Goal: Transaction & Acquisition: Download file/media

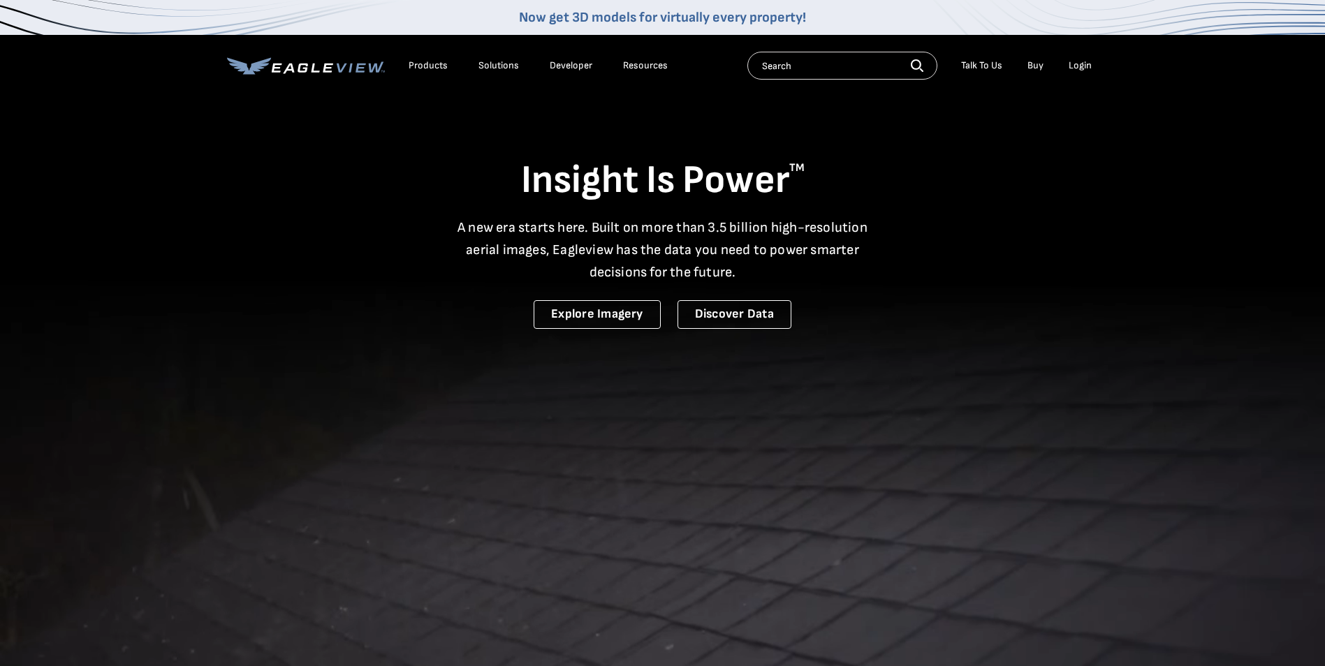
click at [1075, 66] on div "Login" at bounding box center [1080, 65] width 23 height 13
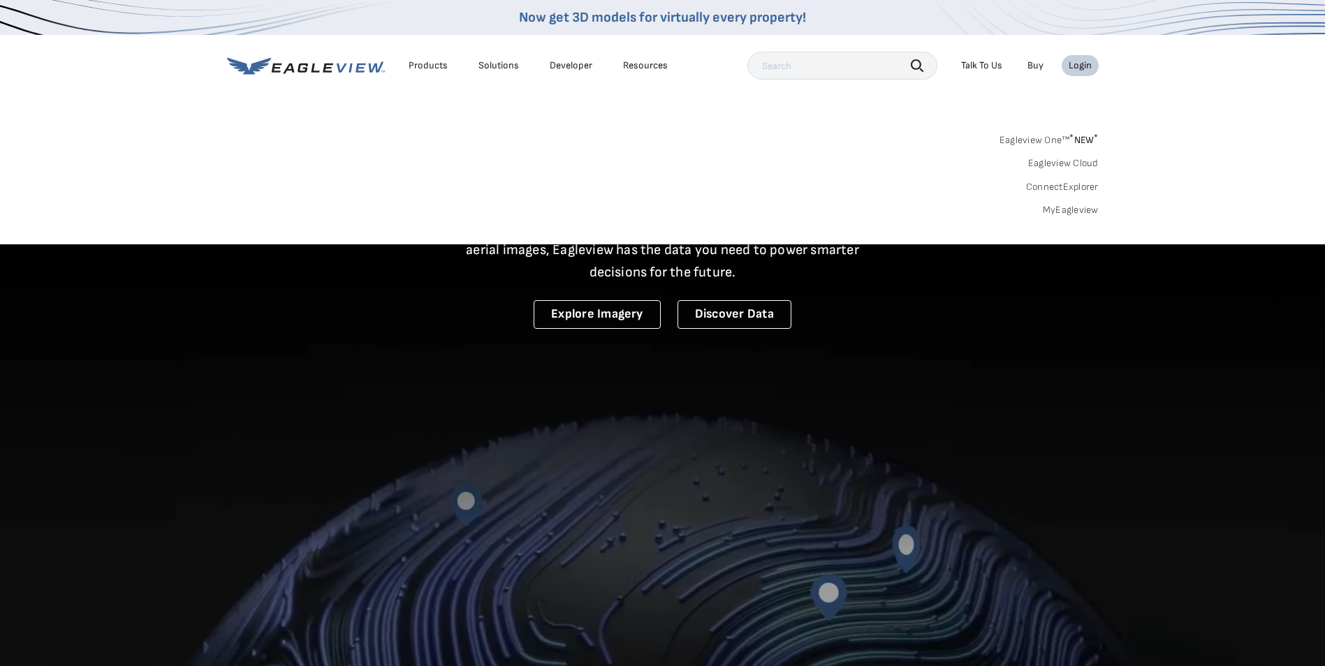
click at [1086, 57] on li "Login" at bounding box center [1080, 65] width 37 height 21
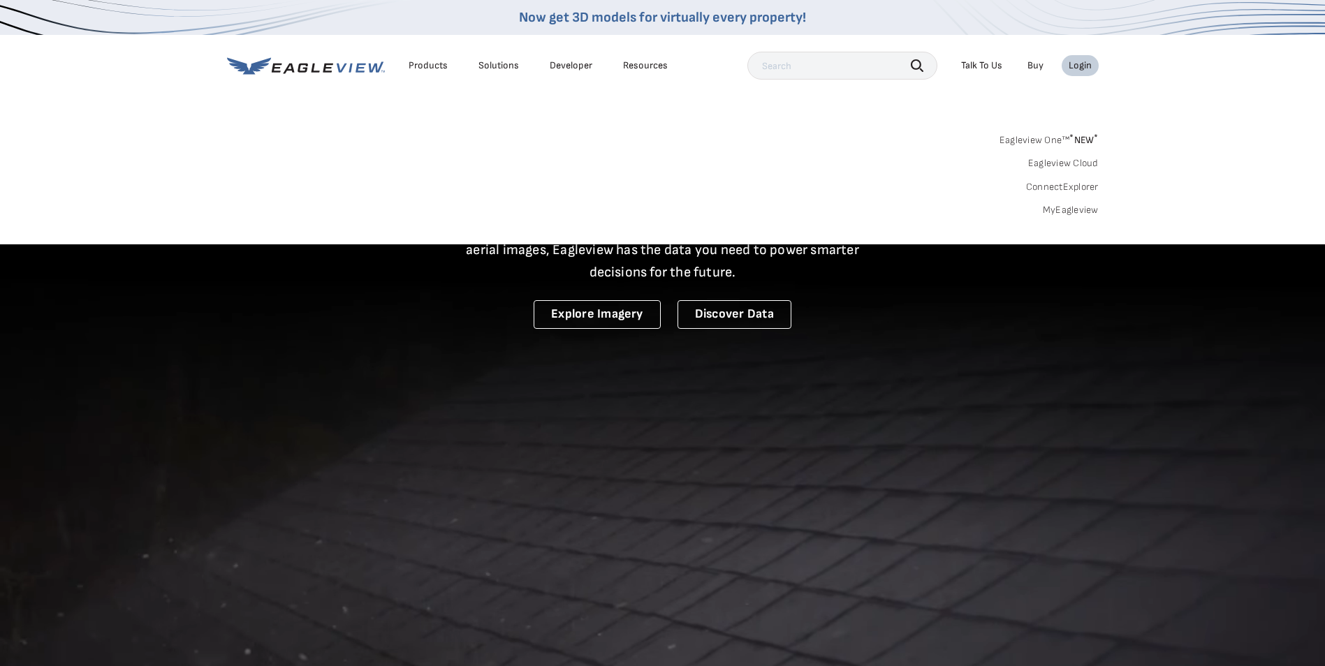
click at [1081, 63] on div "Login" at bounding box center [1080, 65] width 23 height 13
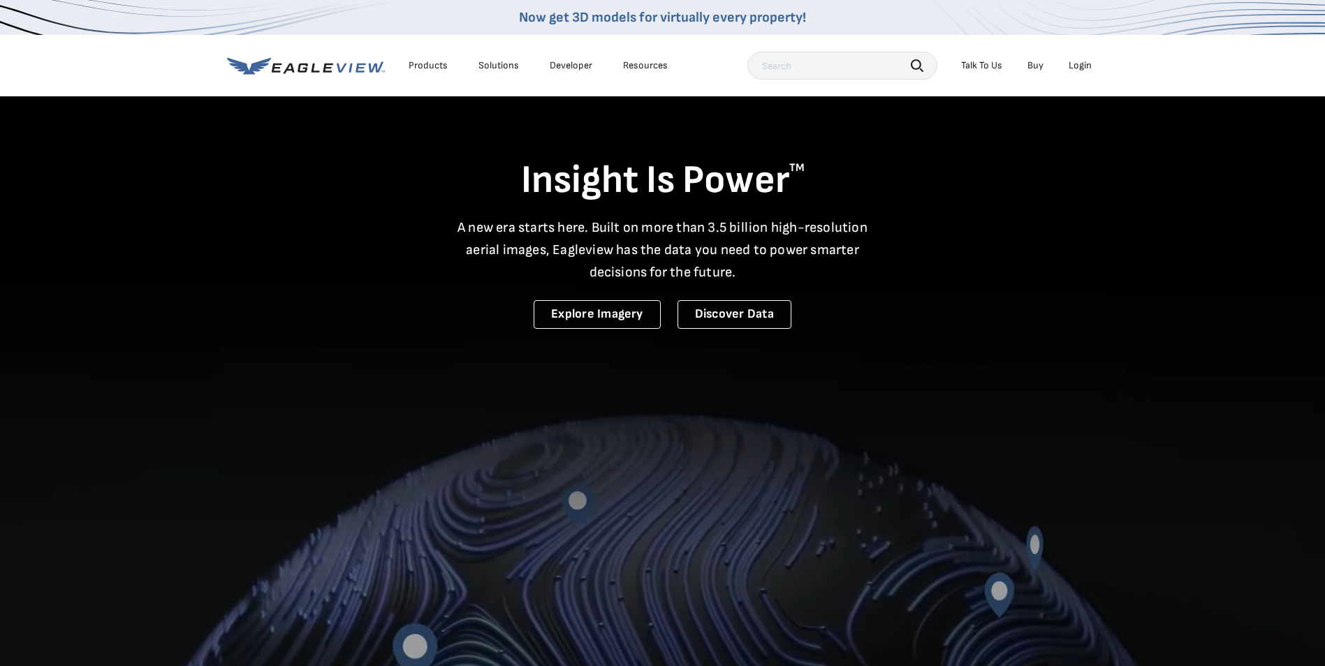
click at [1081, 63] on div "Login" at bounding box center [1080, 65] width 23 height 13
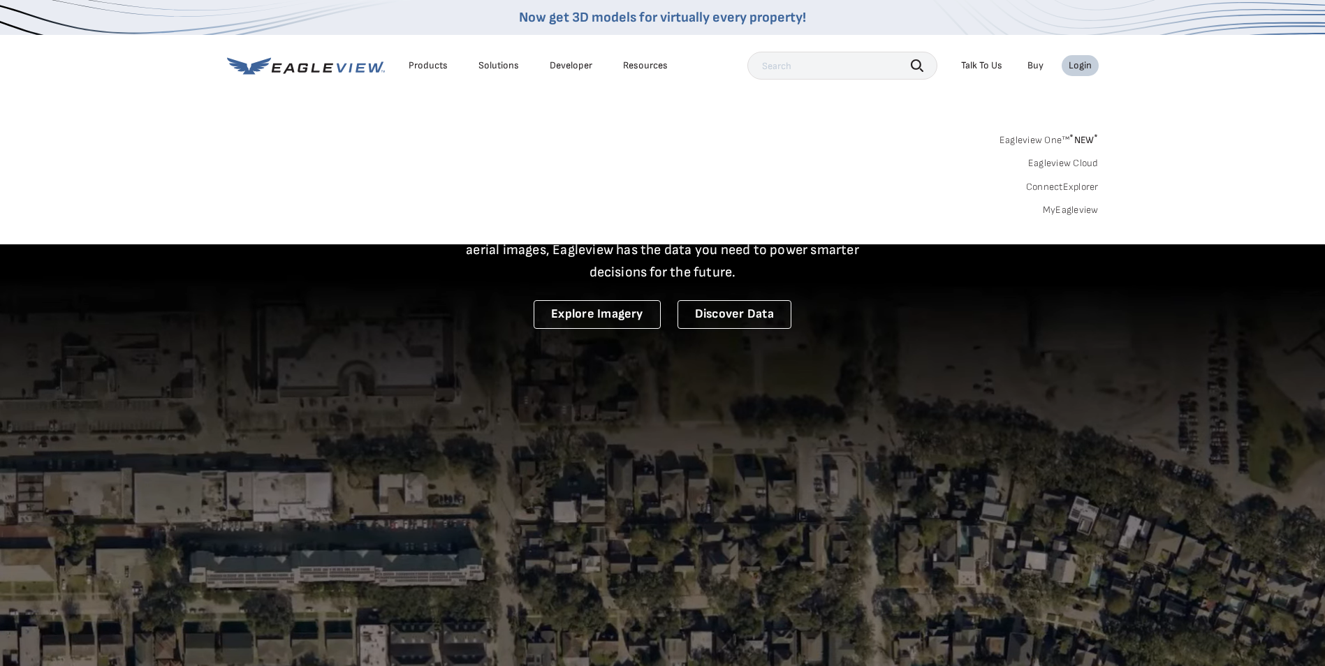
click at [1035, 136] on link "Eagleview One™ * NEW *" at bounding box center [1049, 138] width 99 height 16
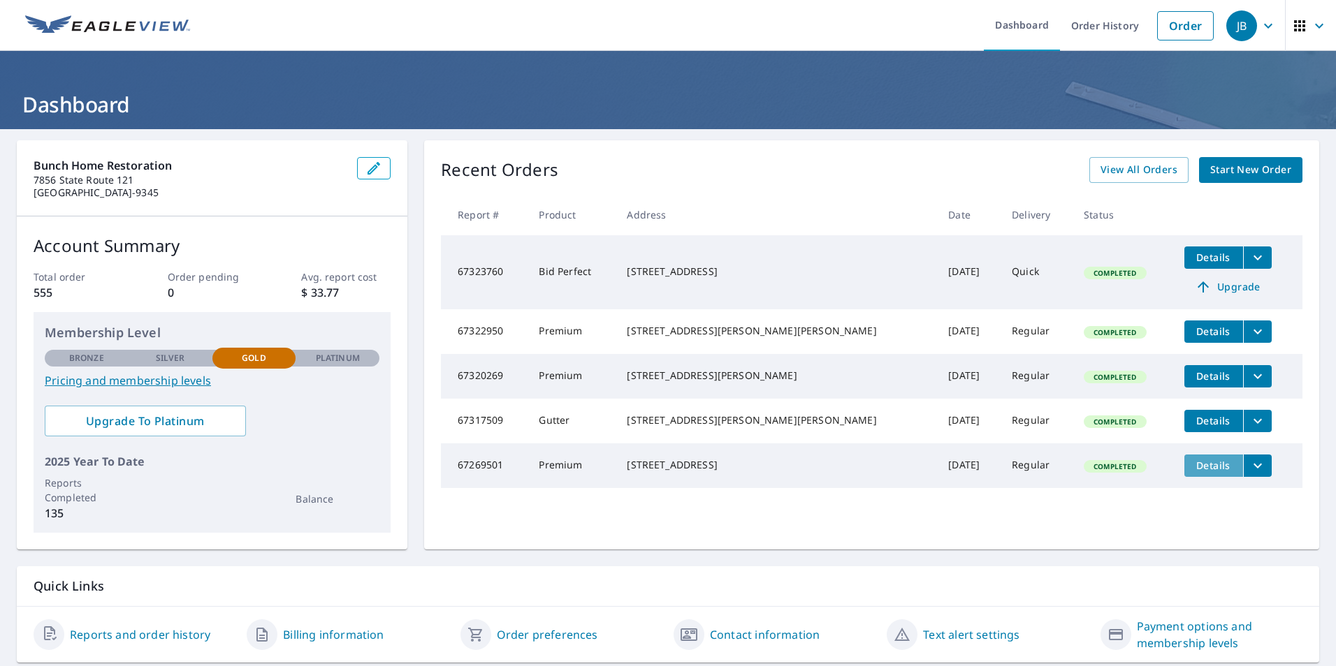
click at [1201, 472] on span "Details" at bounding box center [1213, 465] width 42 height 13
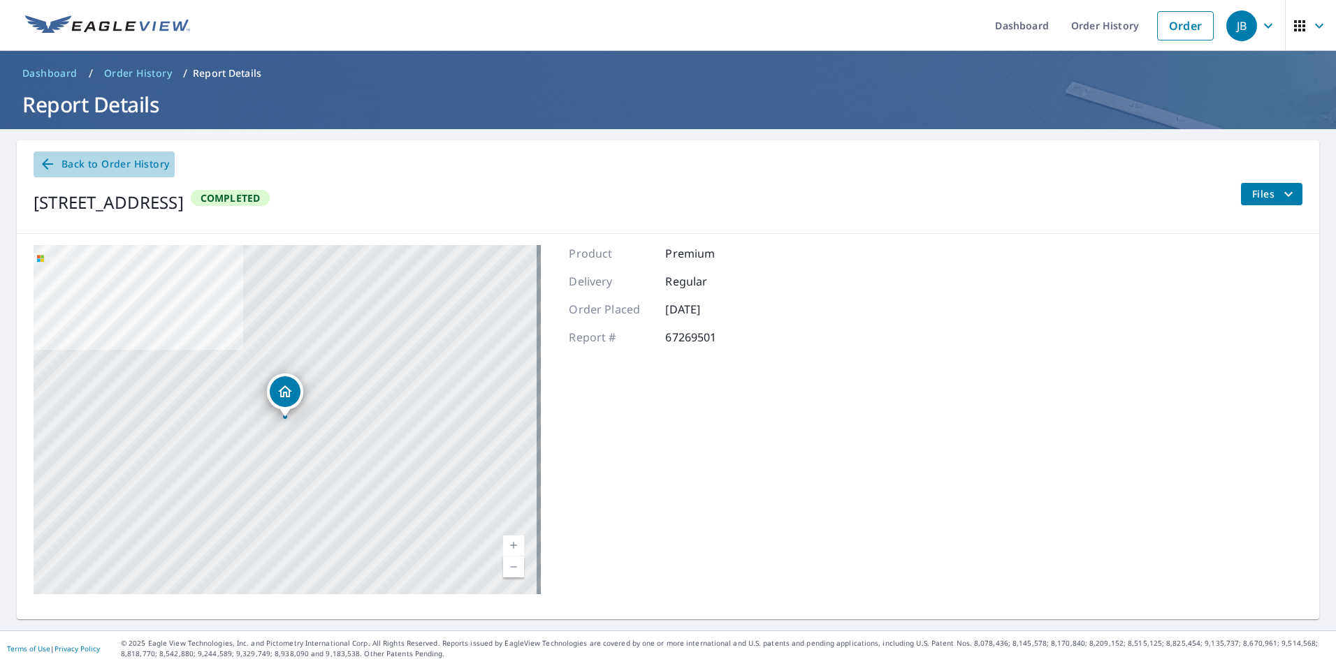
click at [63, 163] on span "Back to Order History" at bounding box center [104, 164] width 130 height 17
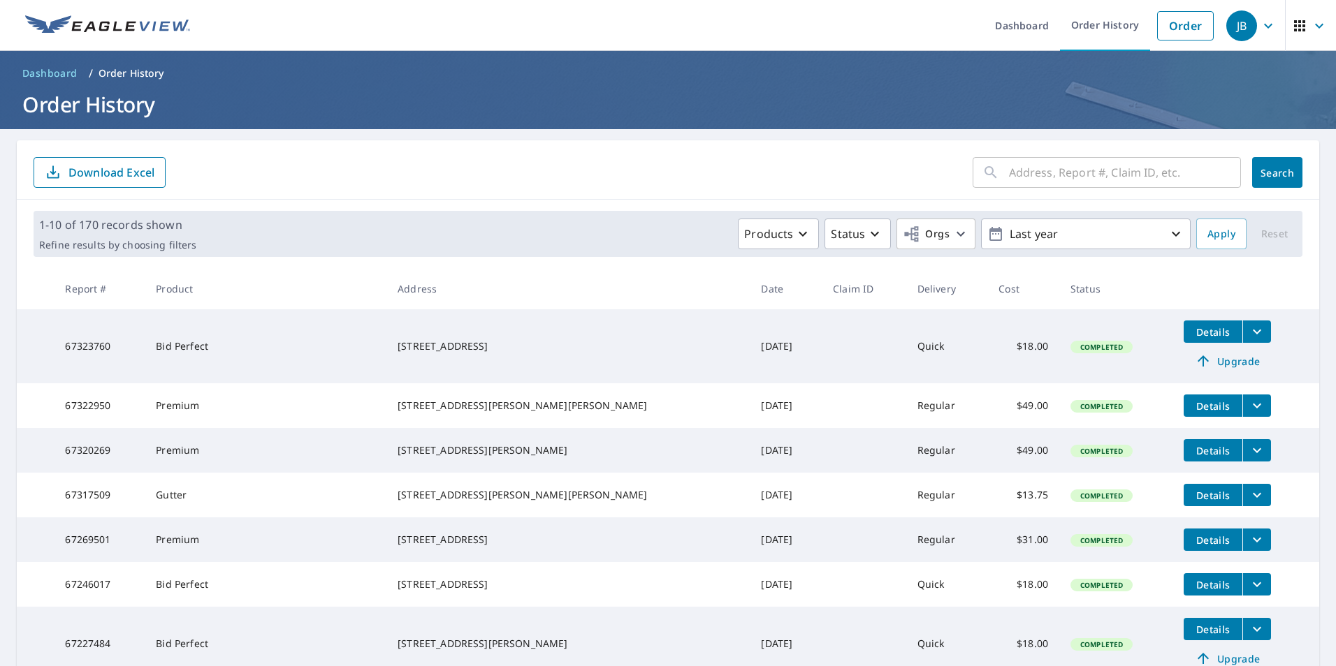
click at [1248, 548] on icon "filesDropdownBtn-67269501" at bounding box center [1256, 540] width 17 height 17
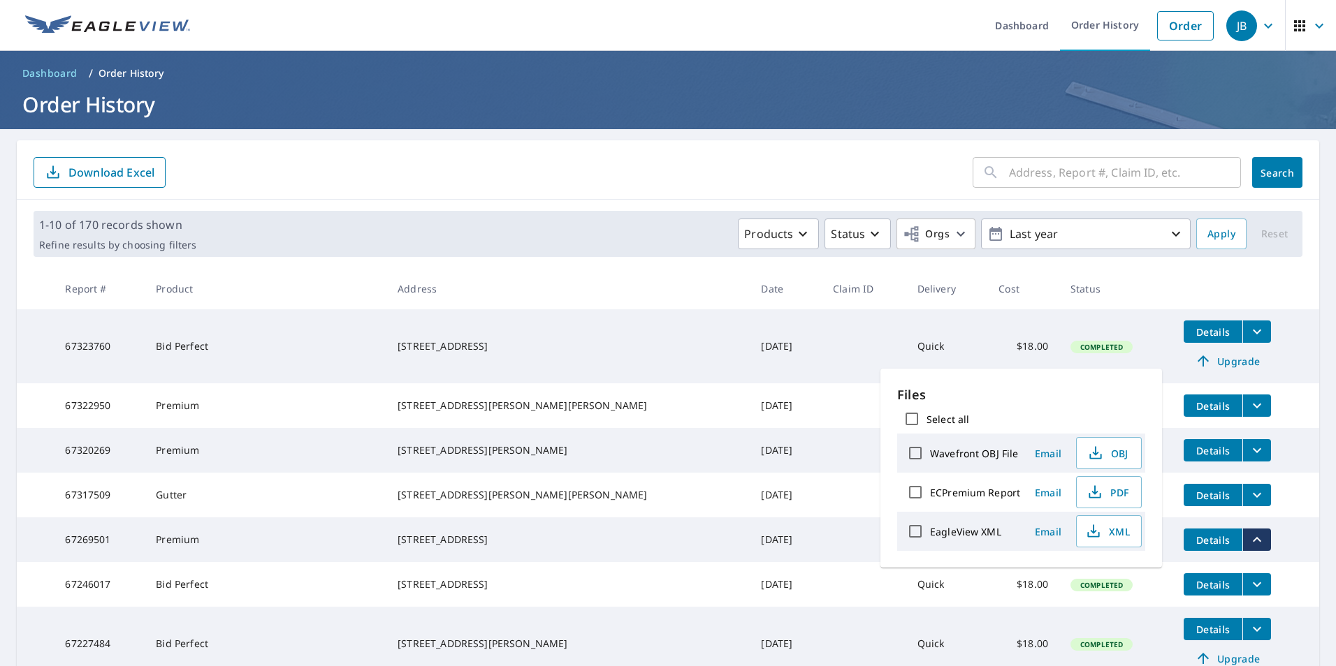
drag, startPoint x: 1236, startPoint y: 560, endPoint x: 1118, endPoint y: 486, distance: 138.8
click at [1118, 486] on body "JB JB Dashboard Order History Order JB Dashboard / Order History Order History …" at bounding box center [668, 333] width 1336 height 666
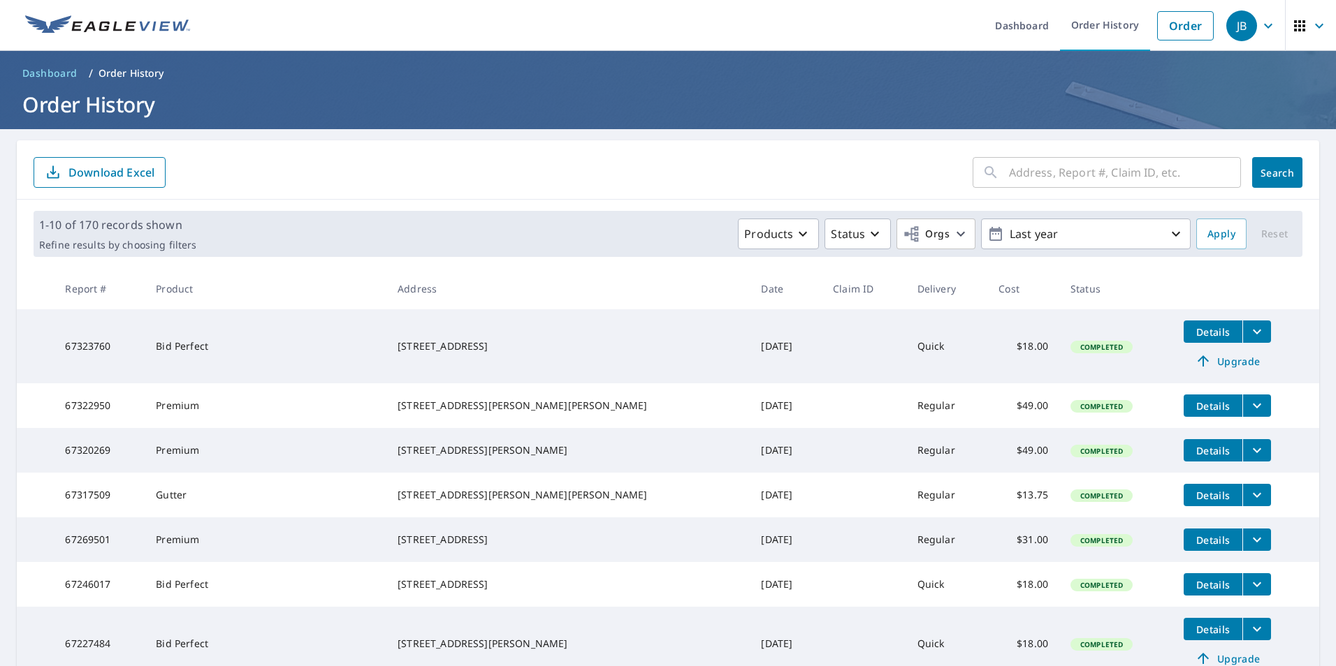
click at [1118, 486] on td "Completed" at bounding box center [1115, 495] width 113 height 45
click at [1242, 505] on button "filesDropdownBtn-67317509" at bounding box center [1256, 495] width 29 height 22
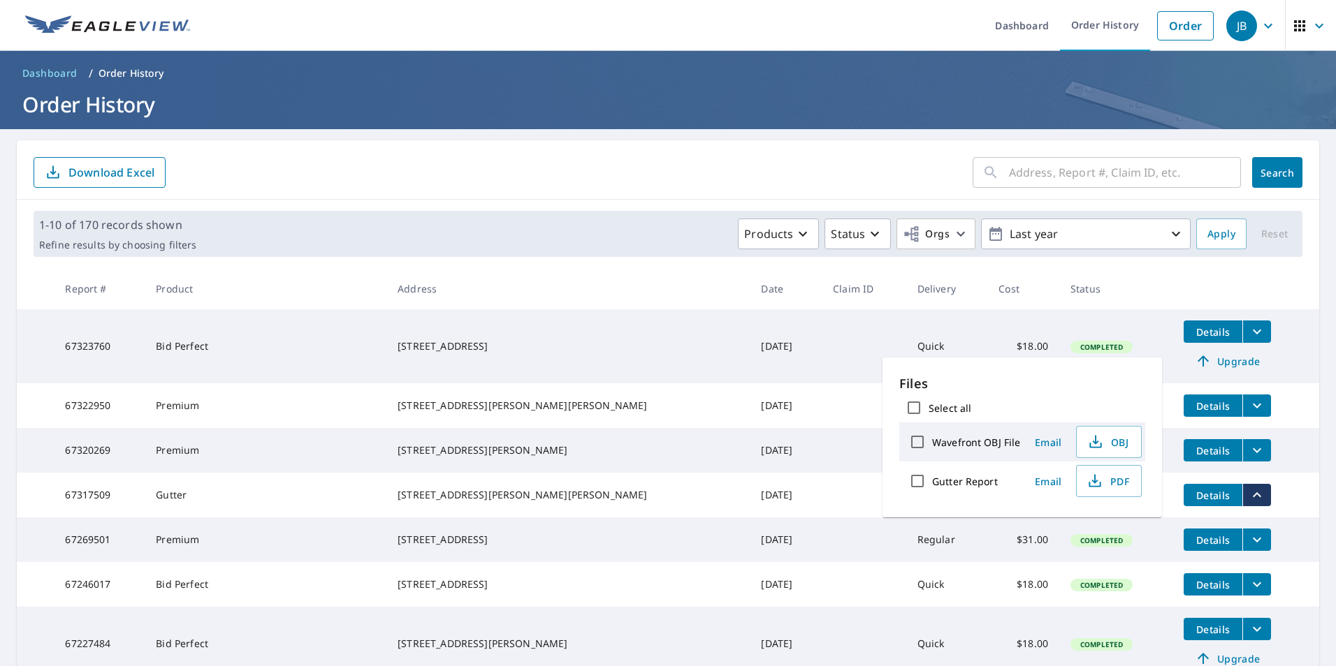
click at [1242, 505] on button "filesDropdownBtn-67317509" at bounding box center [1256, 495] width 29 height 22
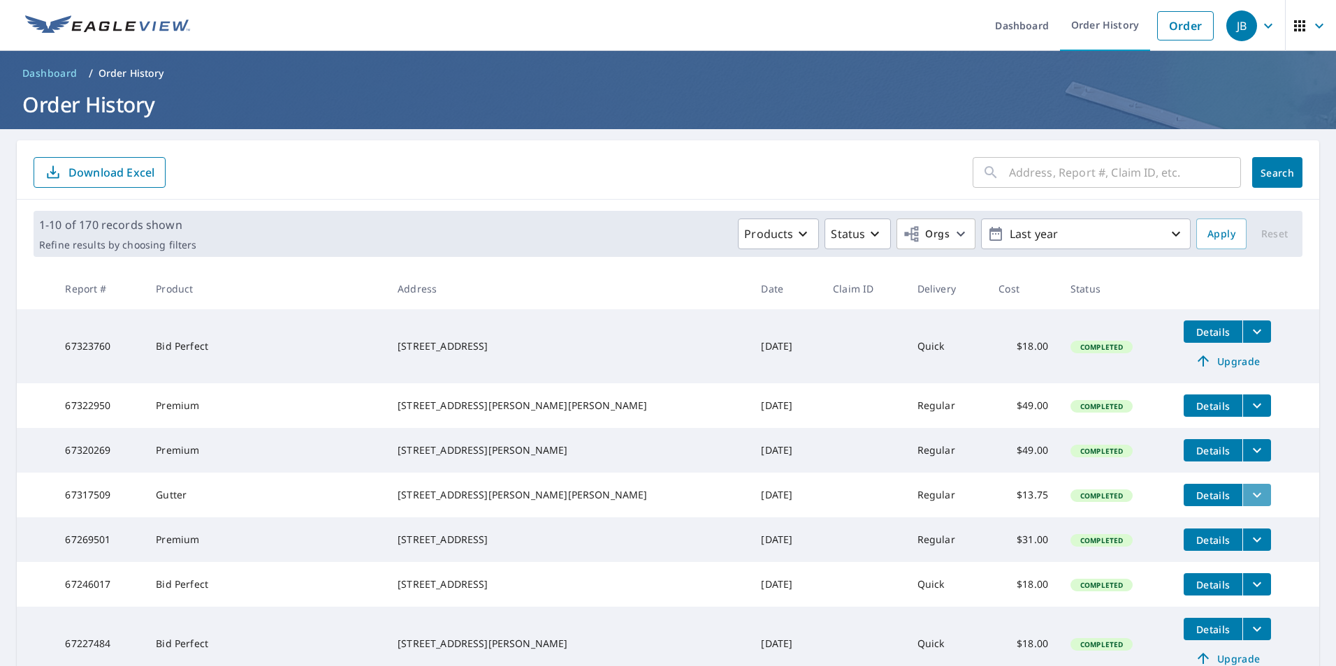
click at [1242, 505] on button "filesDropdownBtn-67317509" at bounding box center [1256, 495] width 29 height 22
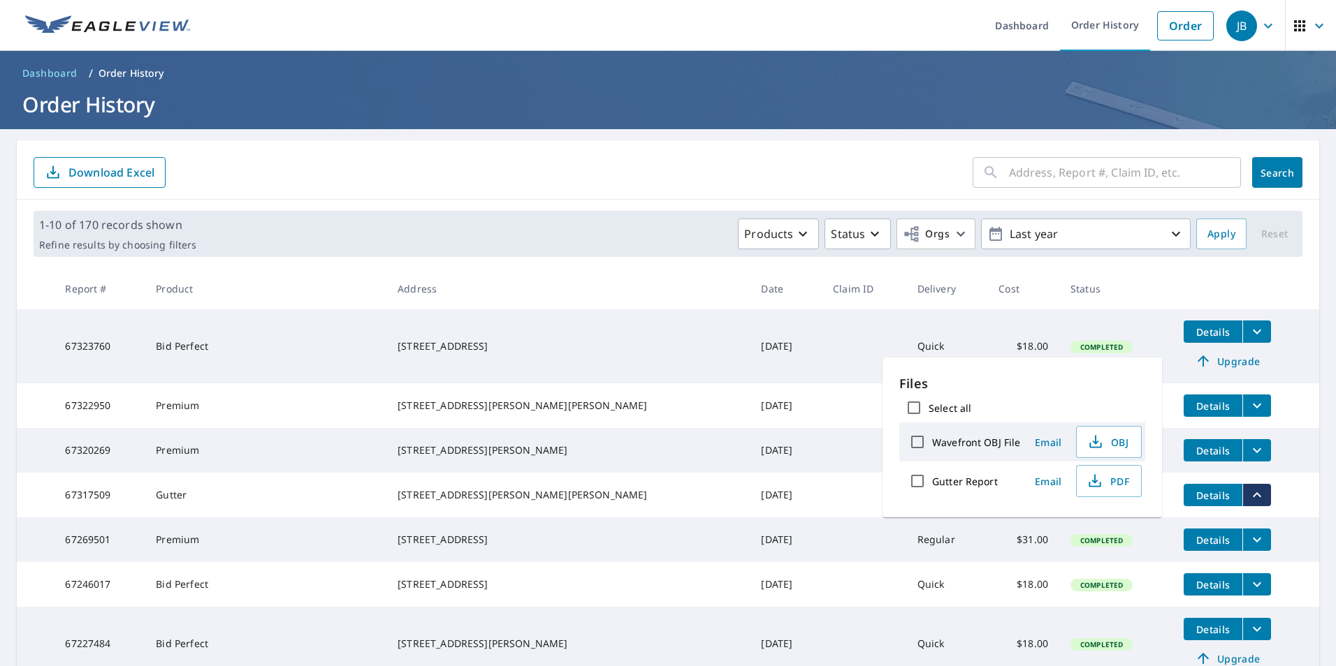
click at [987, 561] on td "$31.00" at bounding box center [1023, 540] width 72 height 45
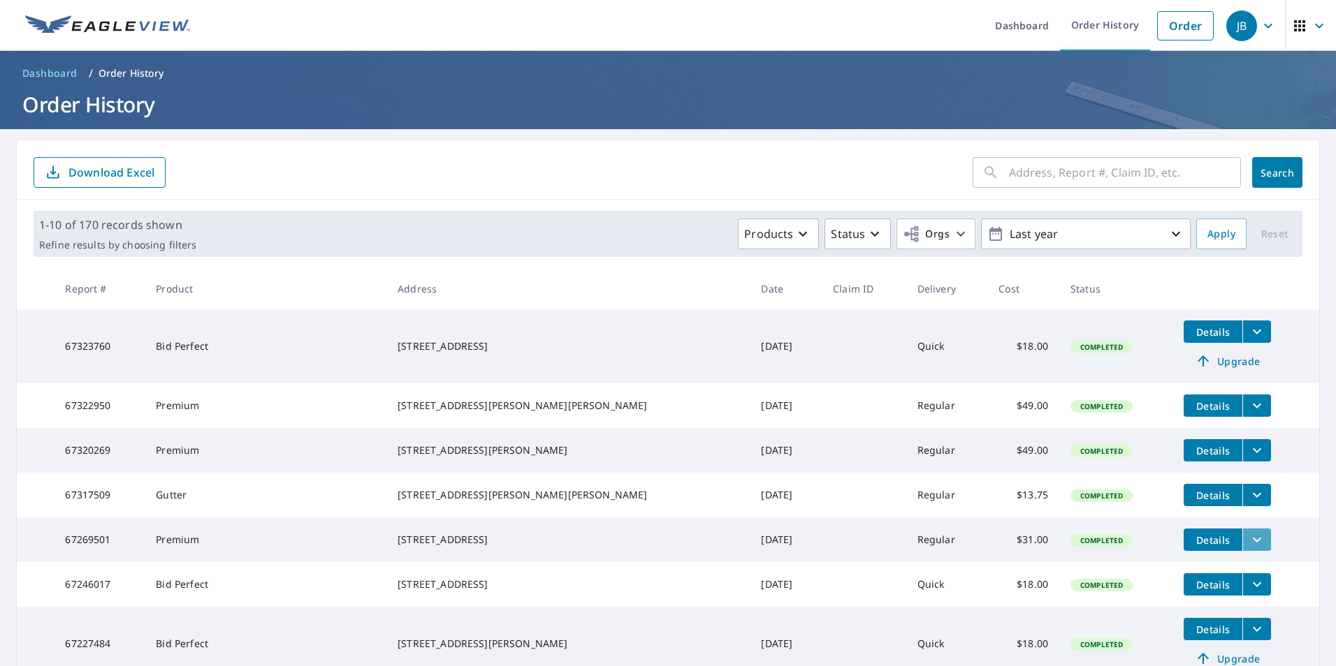
click at [1248, 548] on icon "filesDropdownBtn-67269501" at bounding box center [1256, 540] width 17 height 17
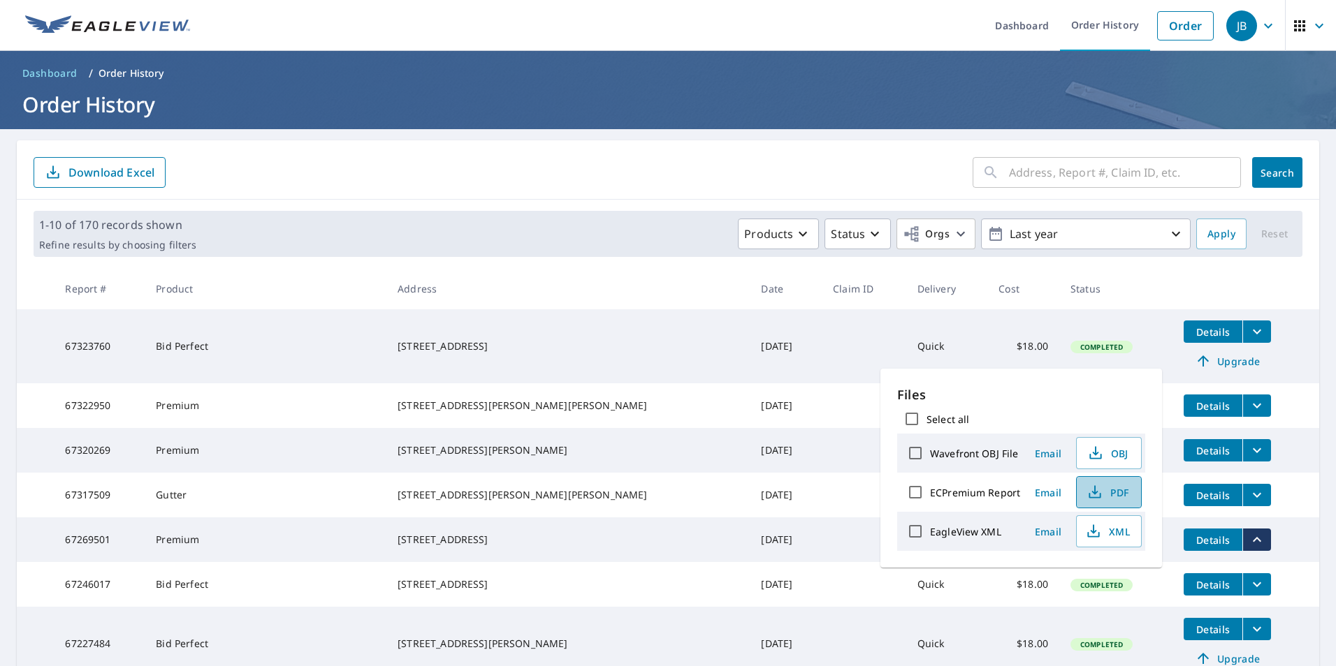
click at [1109, 494] on span "PDF" at bounding box center [1107, 492] width 45 height 17
click at [1248, 335] on icon "filesDropdownBtn-67323760" at bounding box center [1256, 331] width 17 height 17
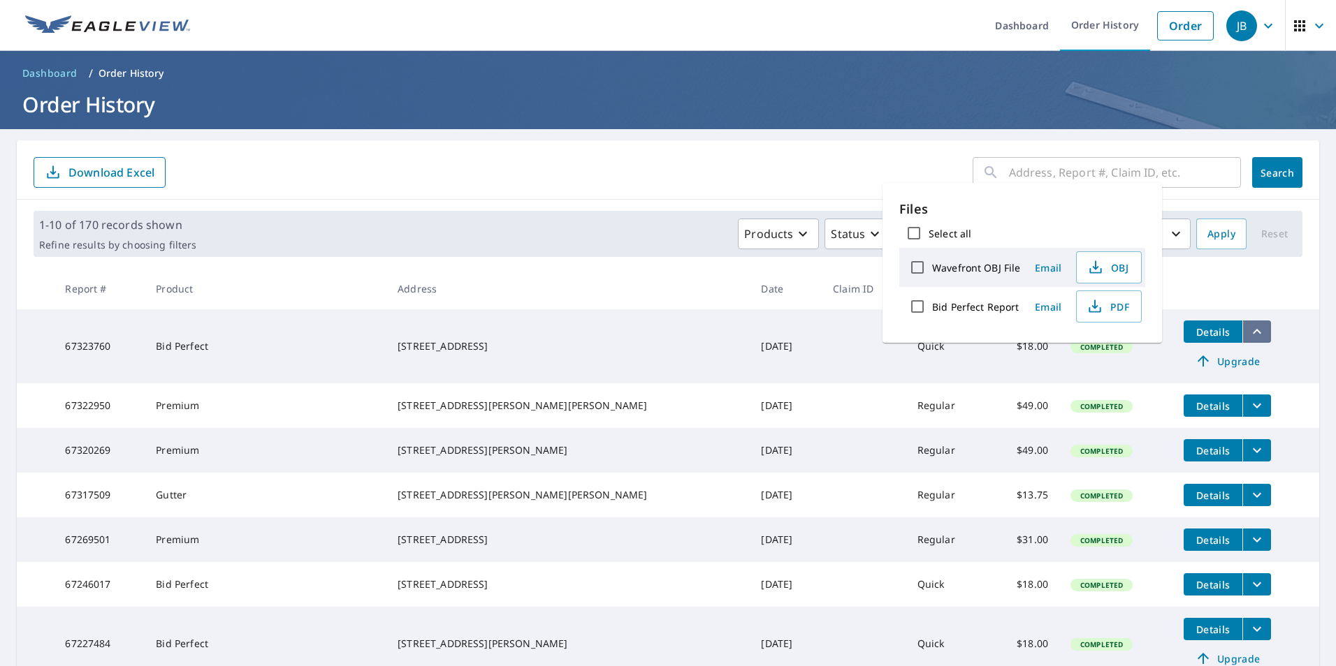
click at [1248, 330] on icon "filesDropdownBtn-67323760" at bounding box center [1256, 331] width 17 height 17
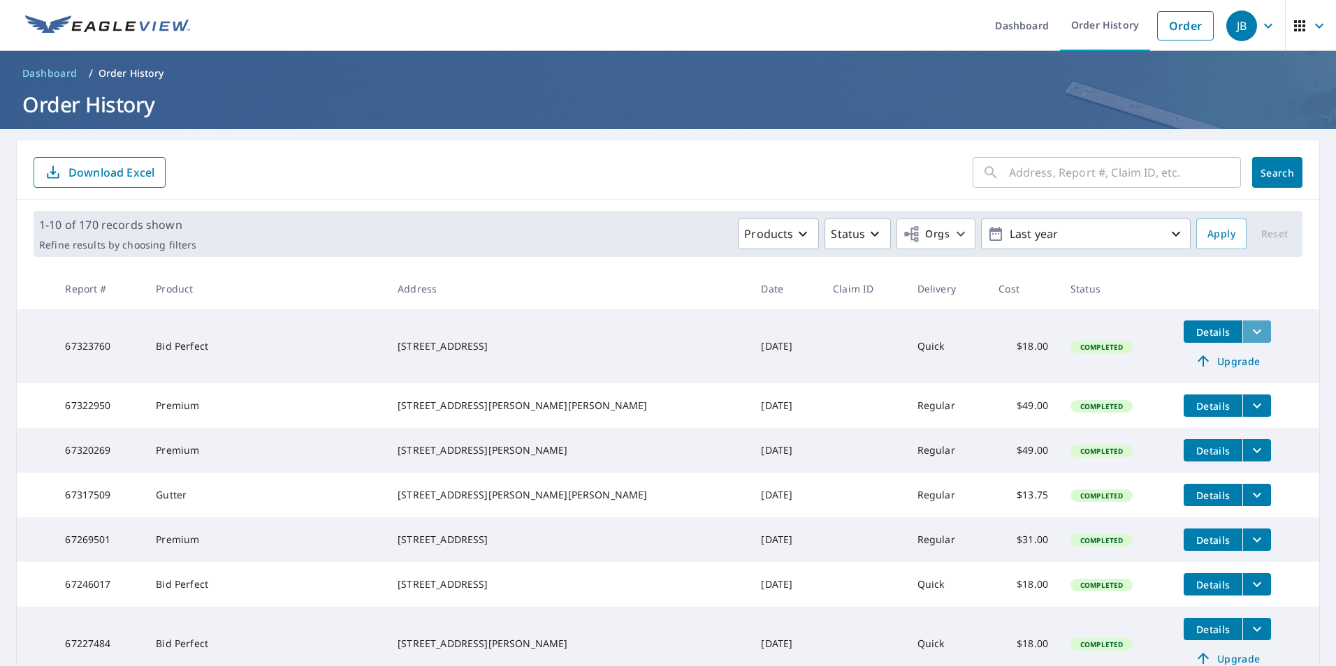
click at [1248, 330] on icon "filesDropdownBtn-67323760" at bounding box center [1256, 331] width 17 height 17
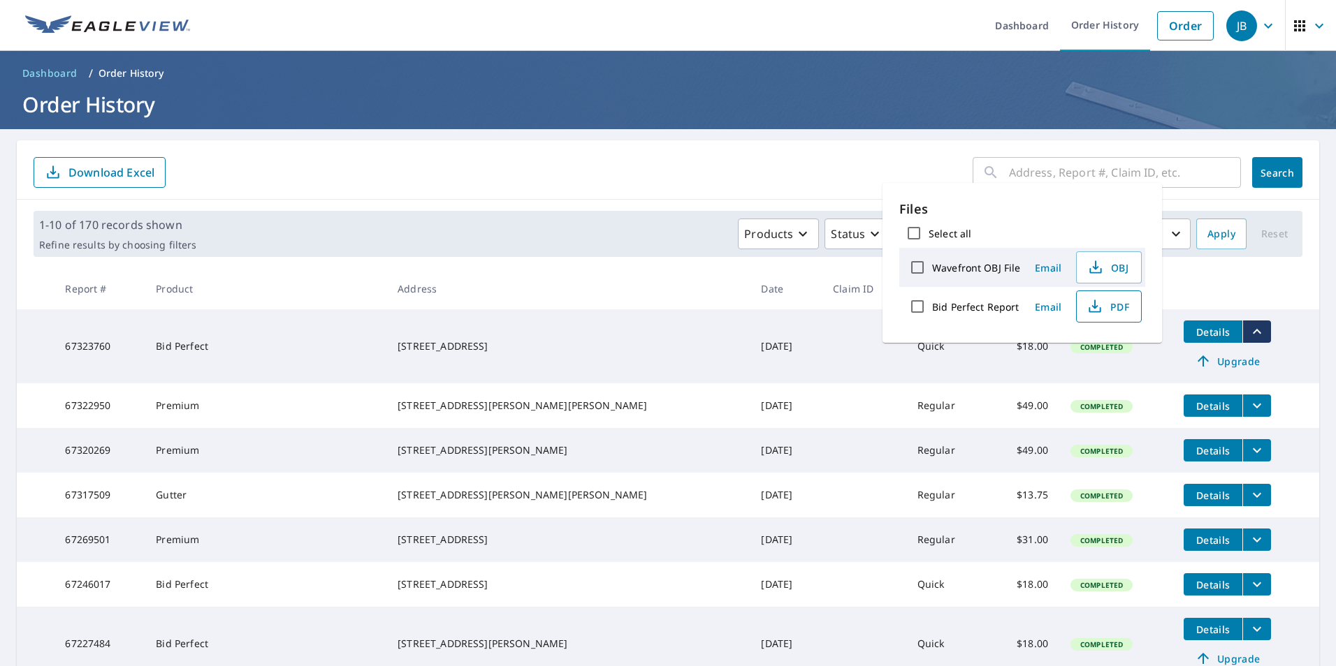
click at [1106, 303] on span "PDF" at bounding box center [1107, 306] width 45 height 17
